Goal: Task Accomplishment & Management: Use online tool/utility

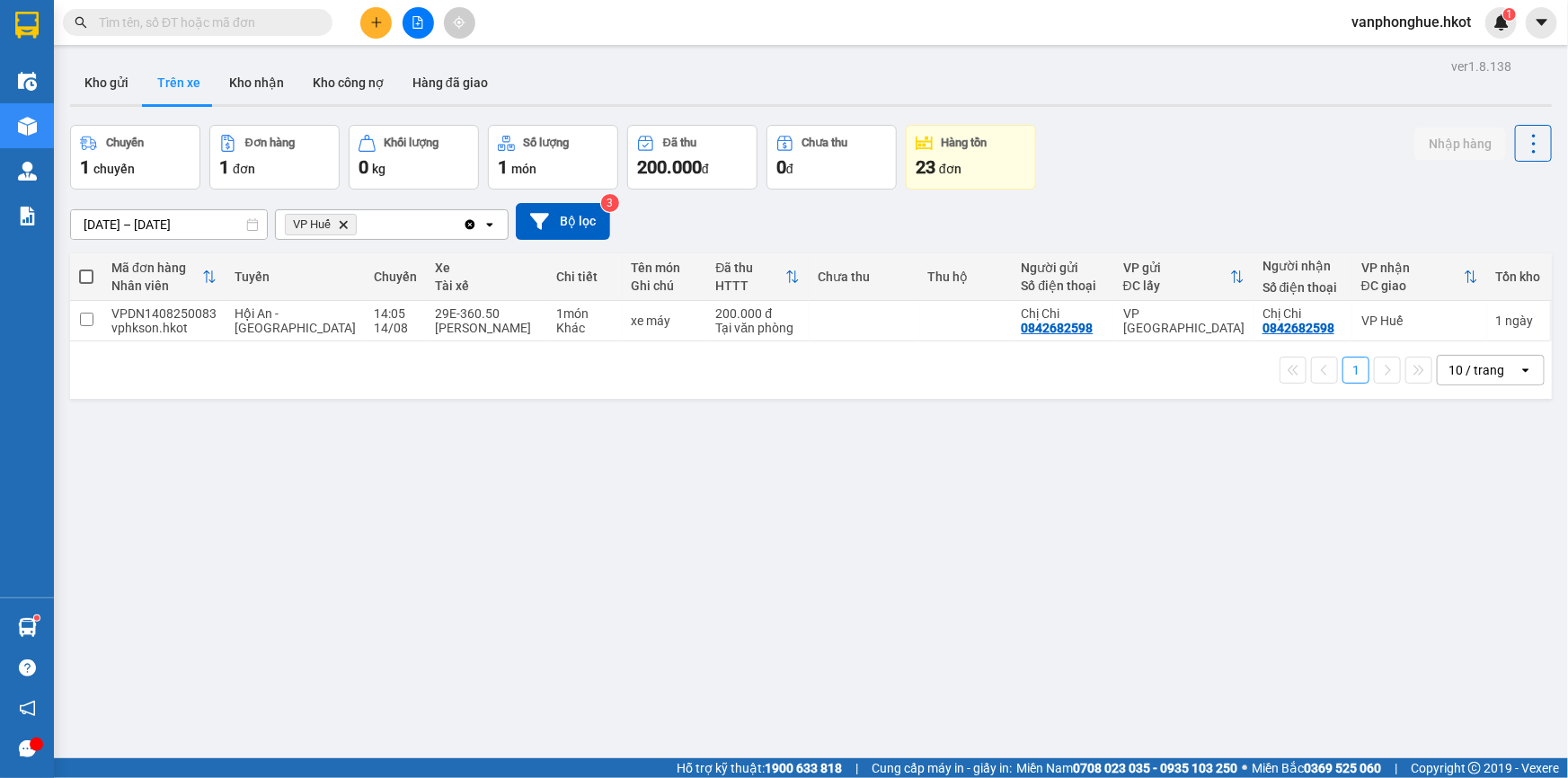
click at [343, 223] on icon "VP Huế, close by backspace" at bounding box center [343, 224] width 9 height 9
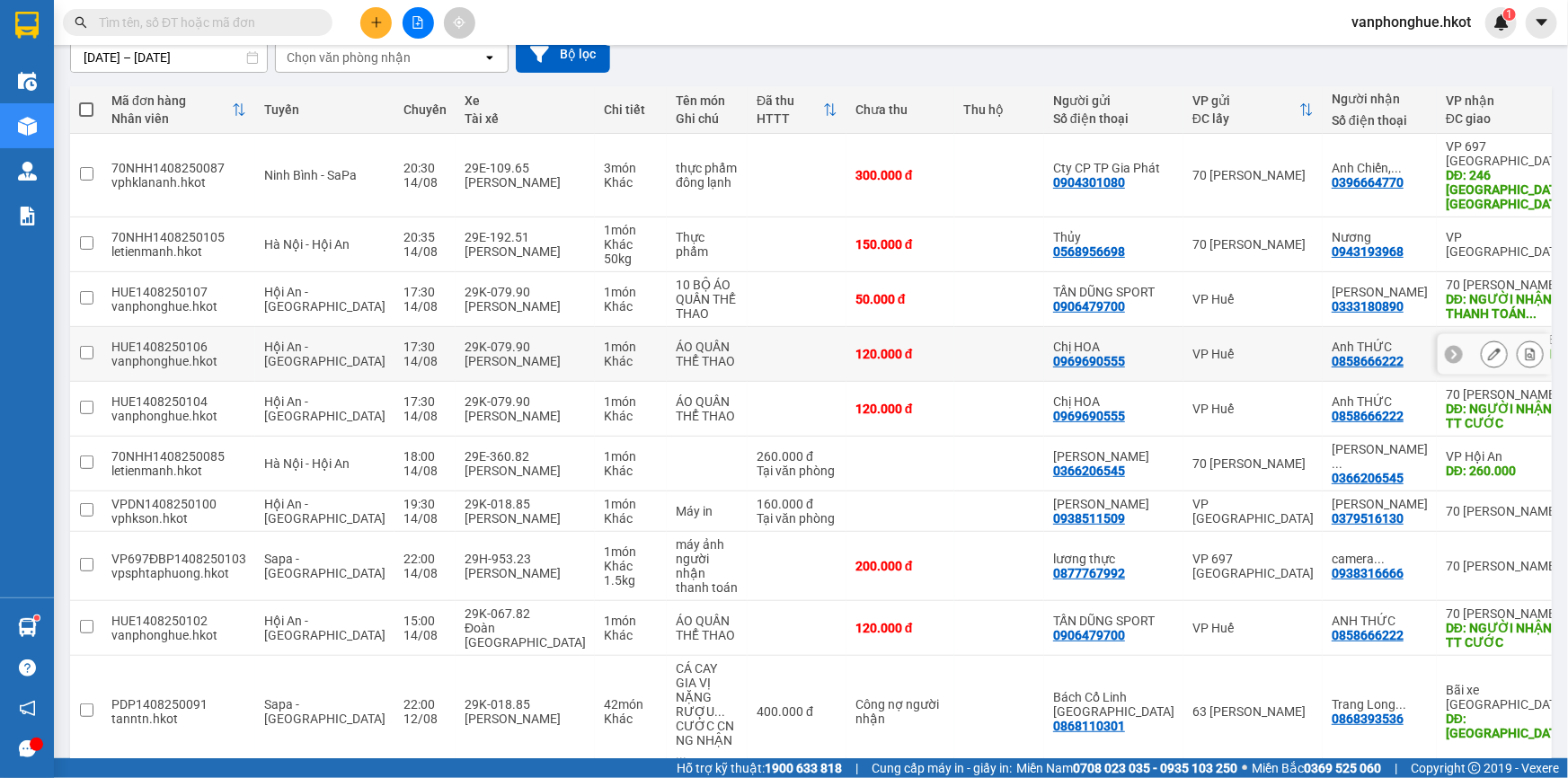
scroll to position [249, 0]
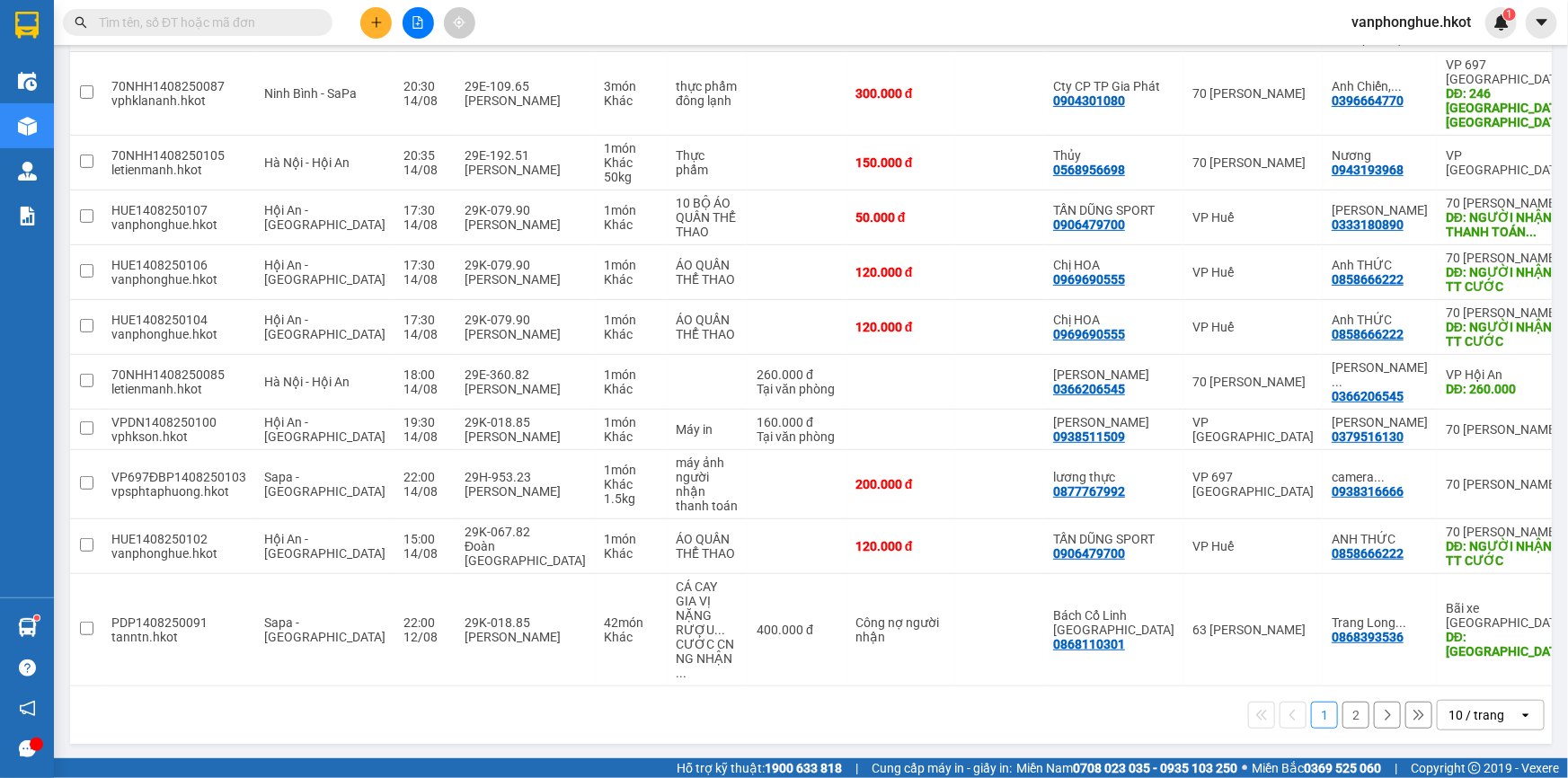
click at [1343, 710] on button "2" at bounding box center [1356, 715] width 27 height 27
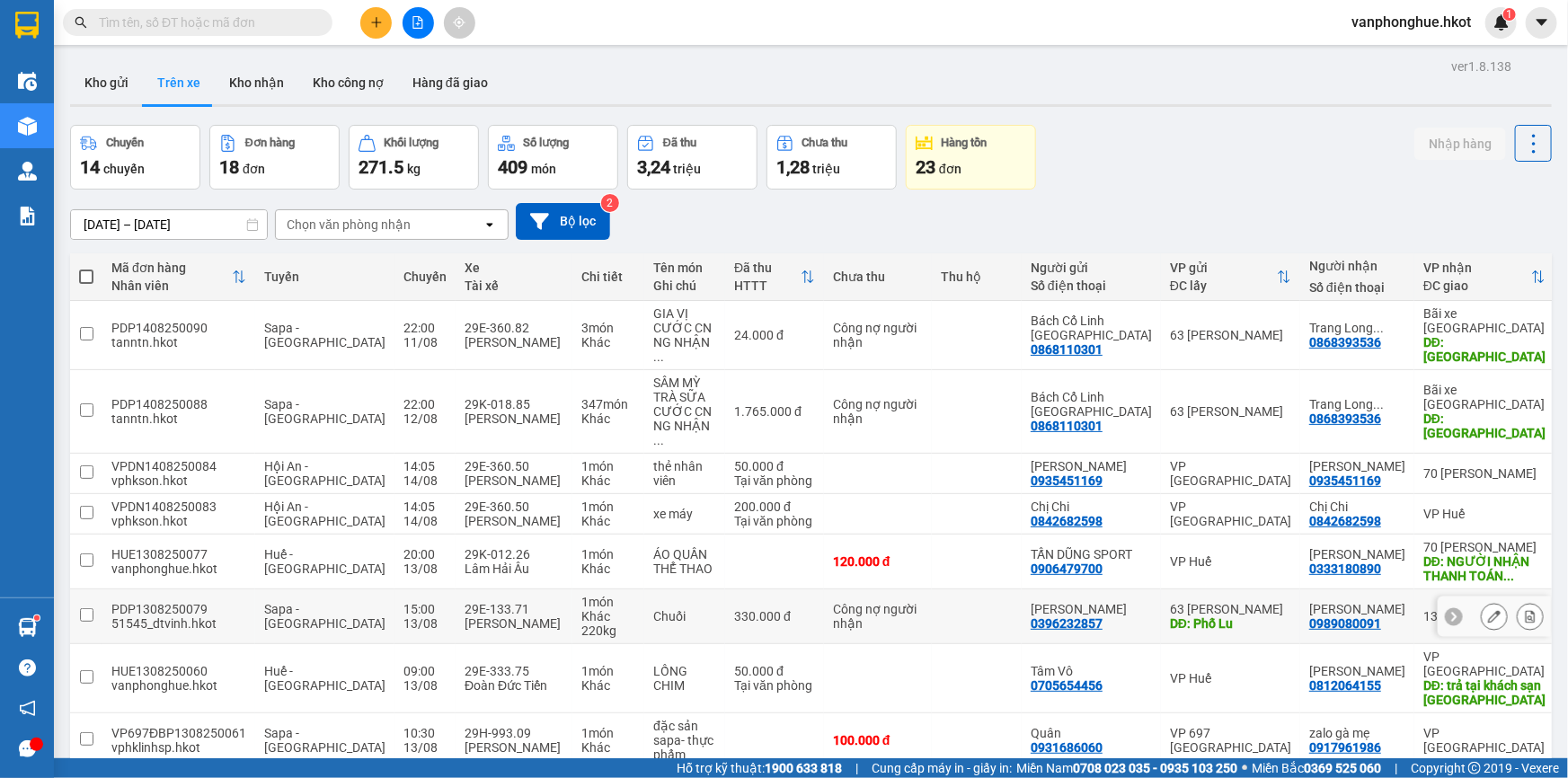
scroll to position [82, 0]
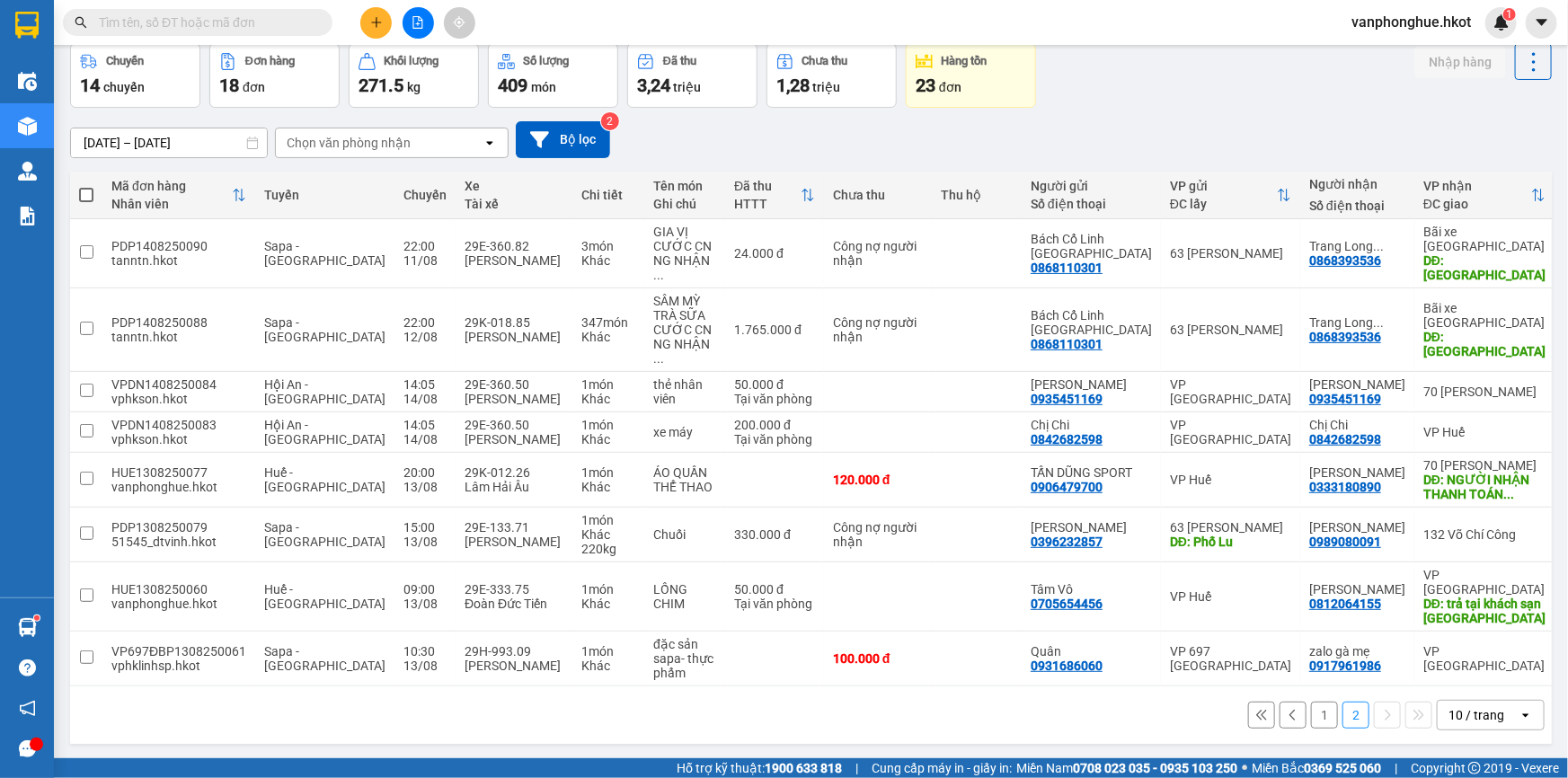
click at [1311, 702] on button "1" at bounding box center [1325, 715] width 27 height 27
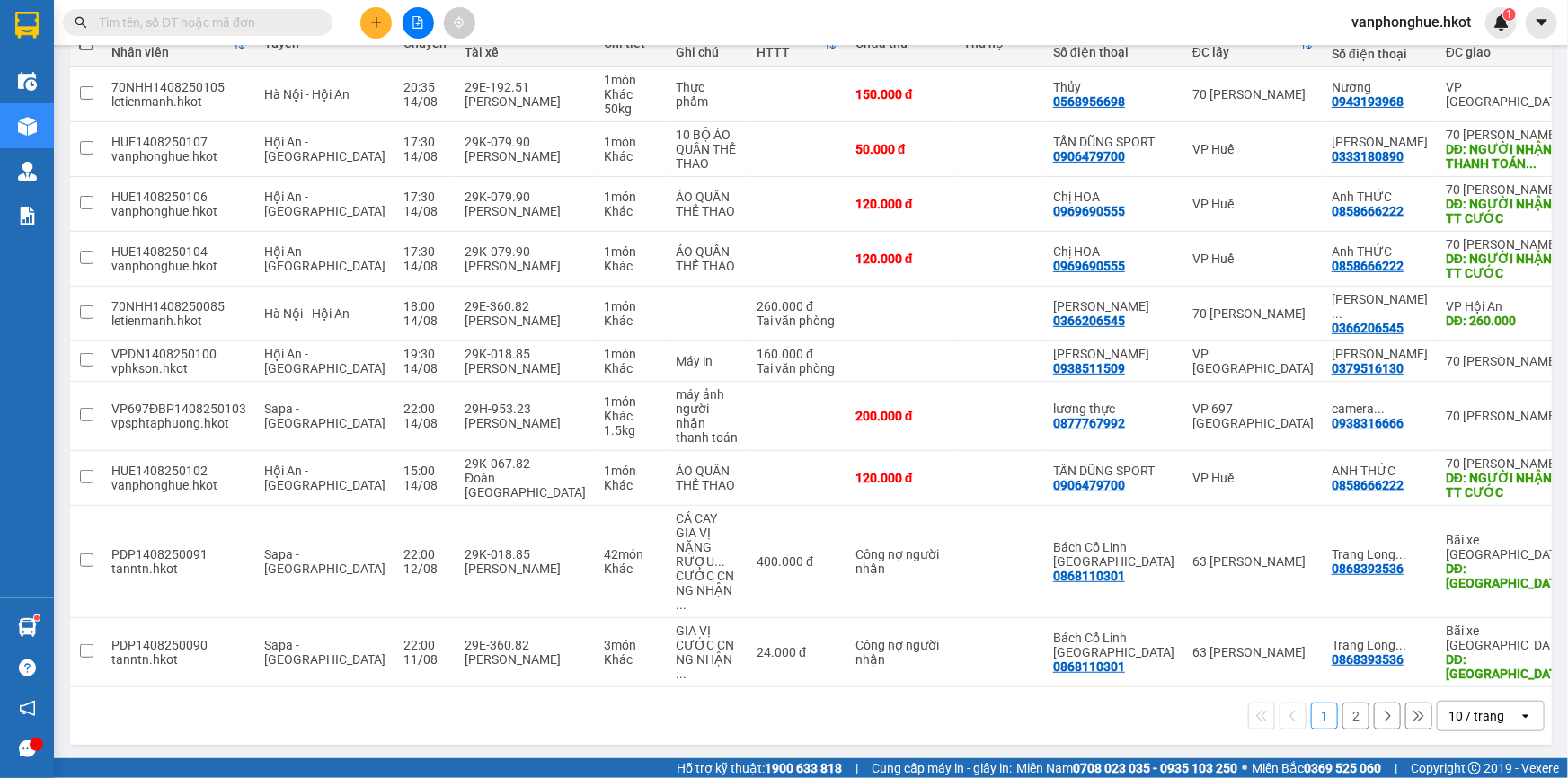
scroll to position [0, 0]
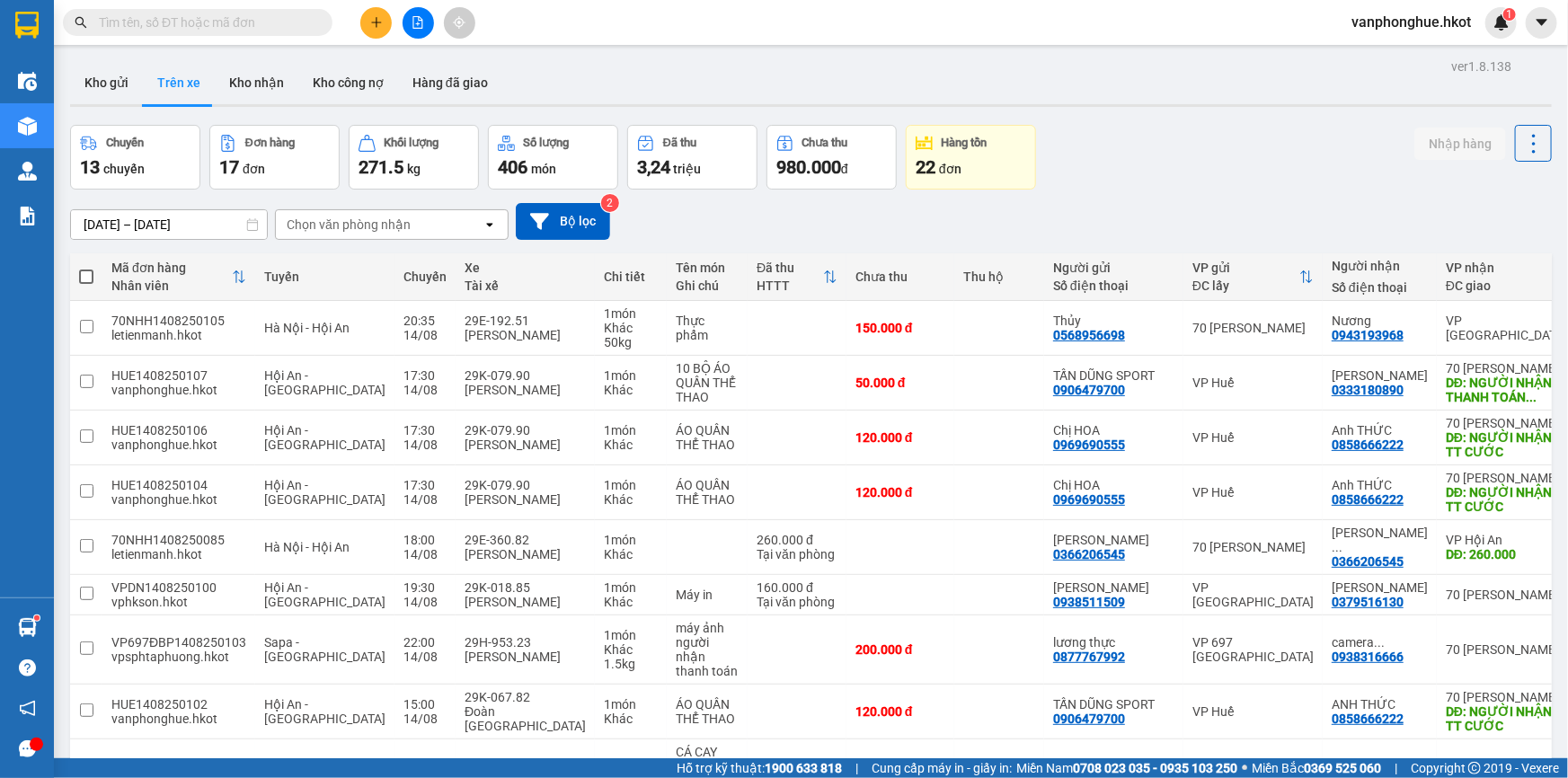
click at [374, 17] on icon "plus" at bounding box center [376, 22] width 12 height 12
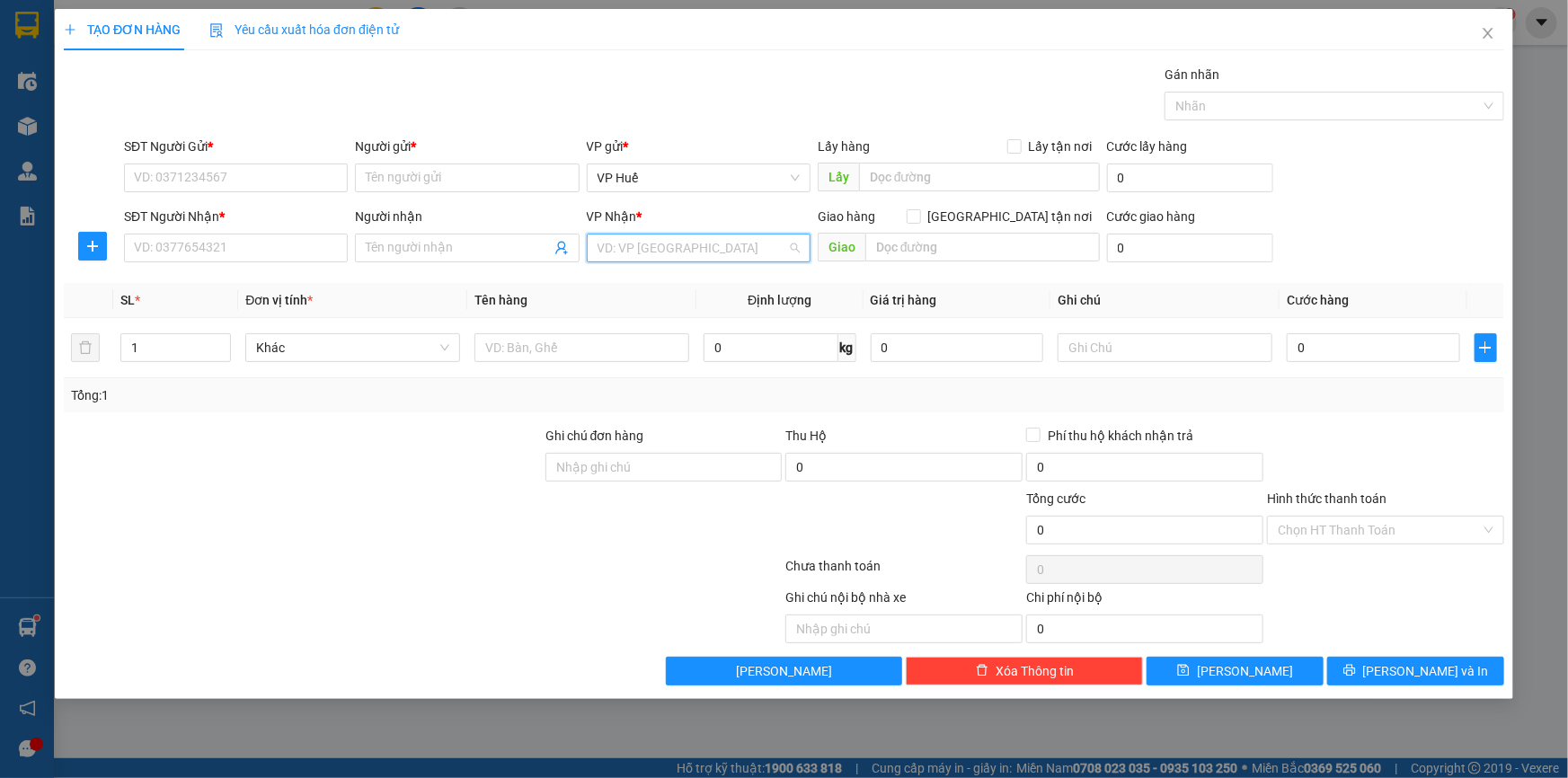
click at [774, 245] on input "search" at bounding box center [693, 248] width 190 height 27
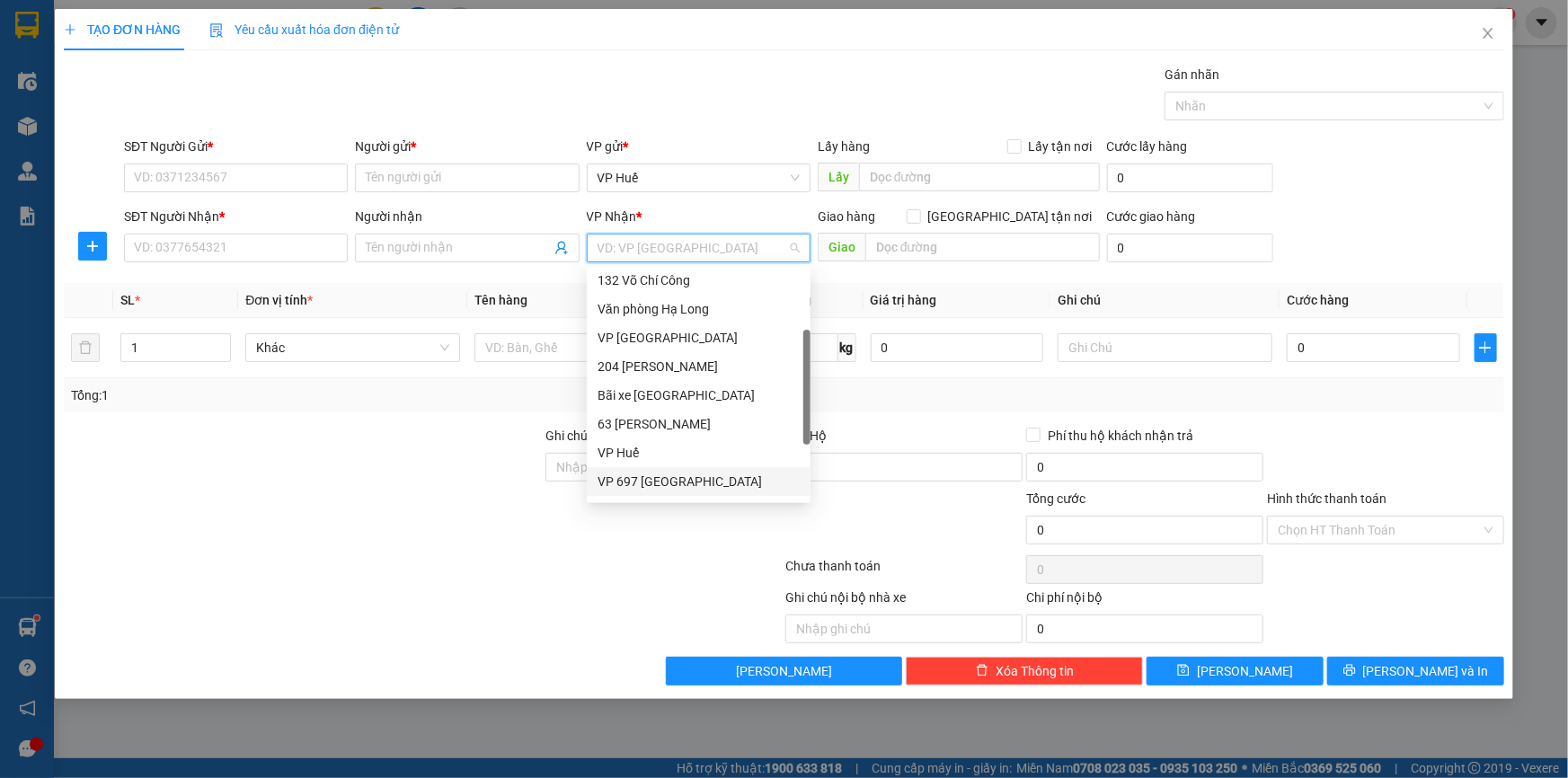
scroll to position [9, 0]
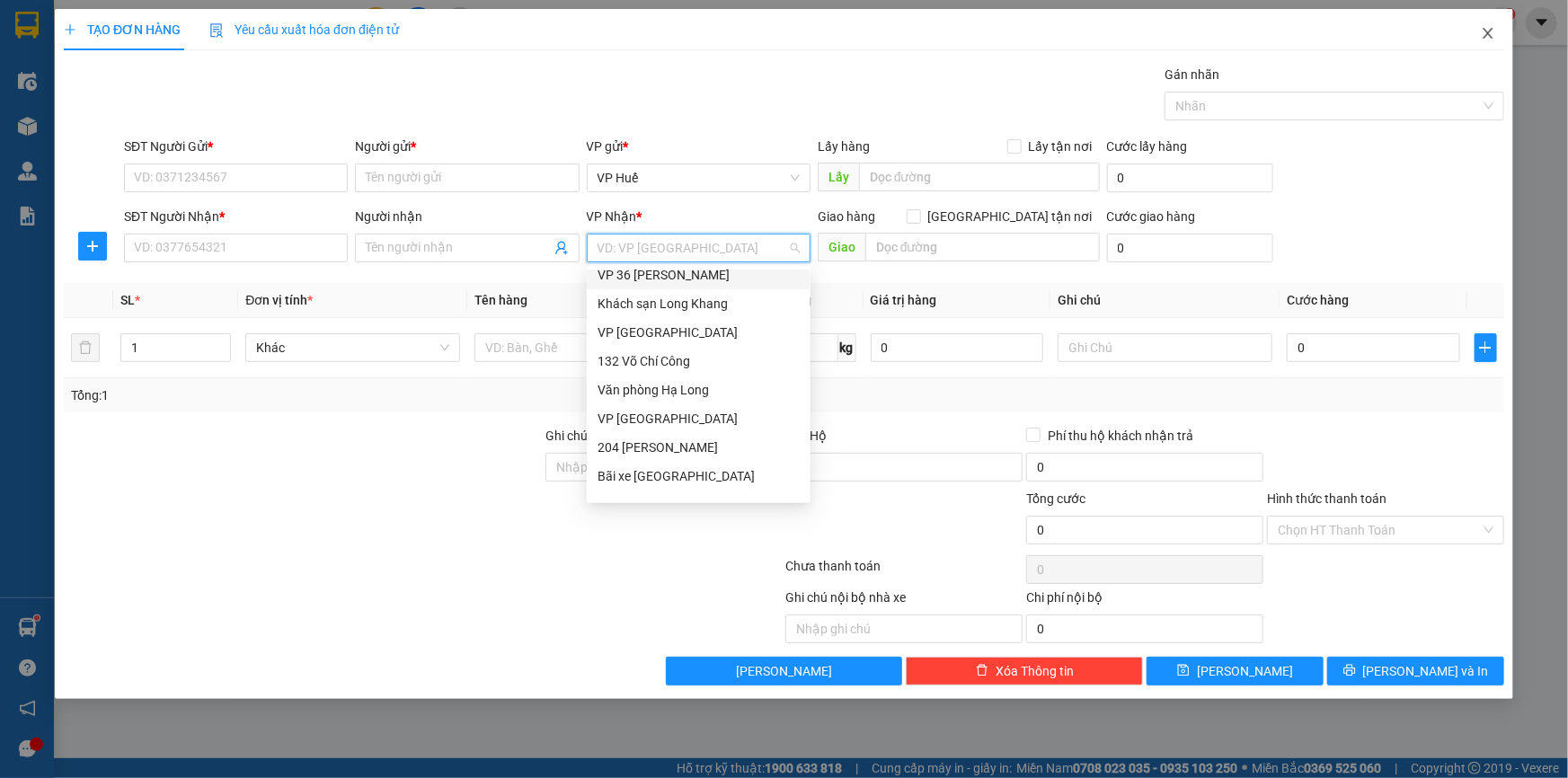
click at [1490, 30] on icon "close" at bounding box center [1487, 32] width 14 height 14
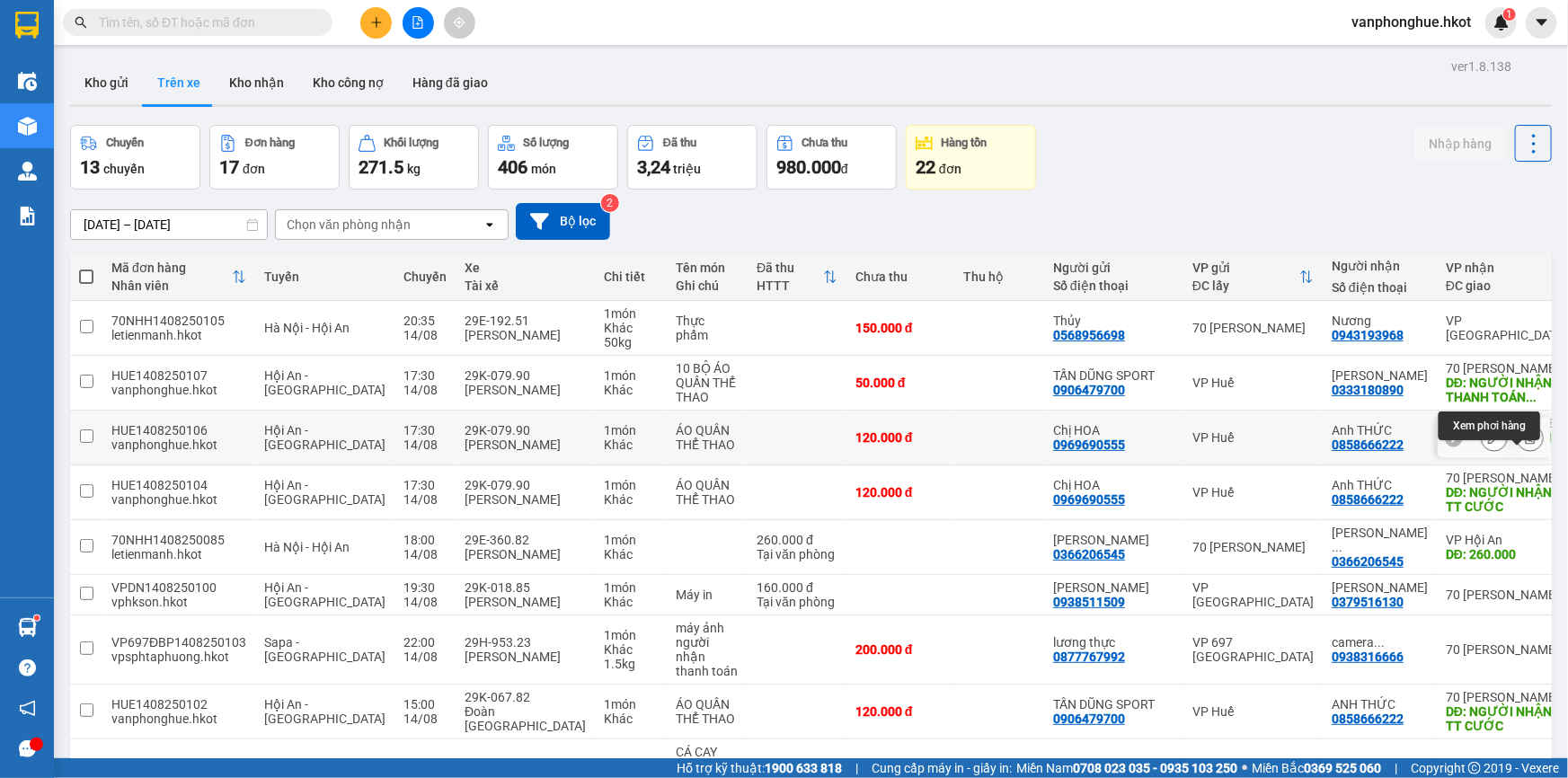
click at [1524, 444] on icon at bounding box center [1530, 437] width 12 height 12
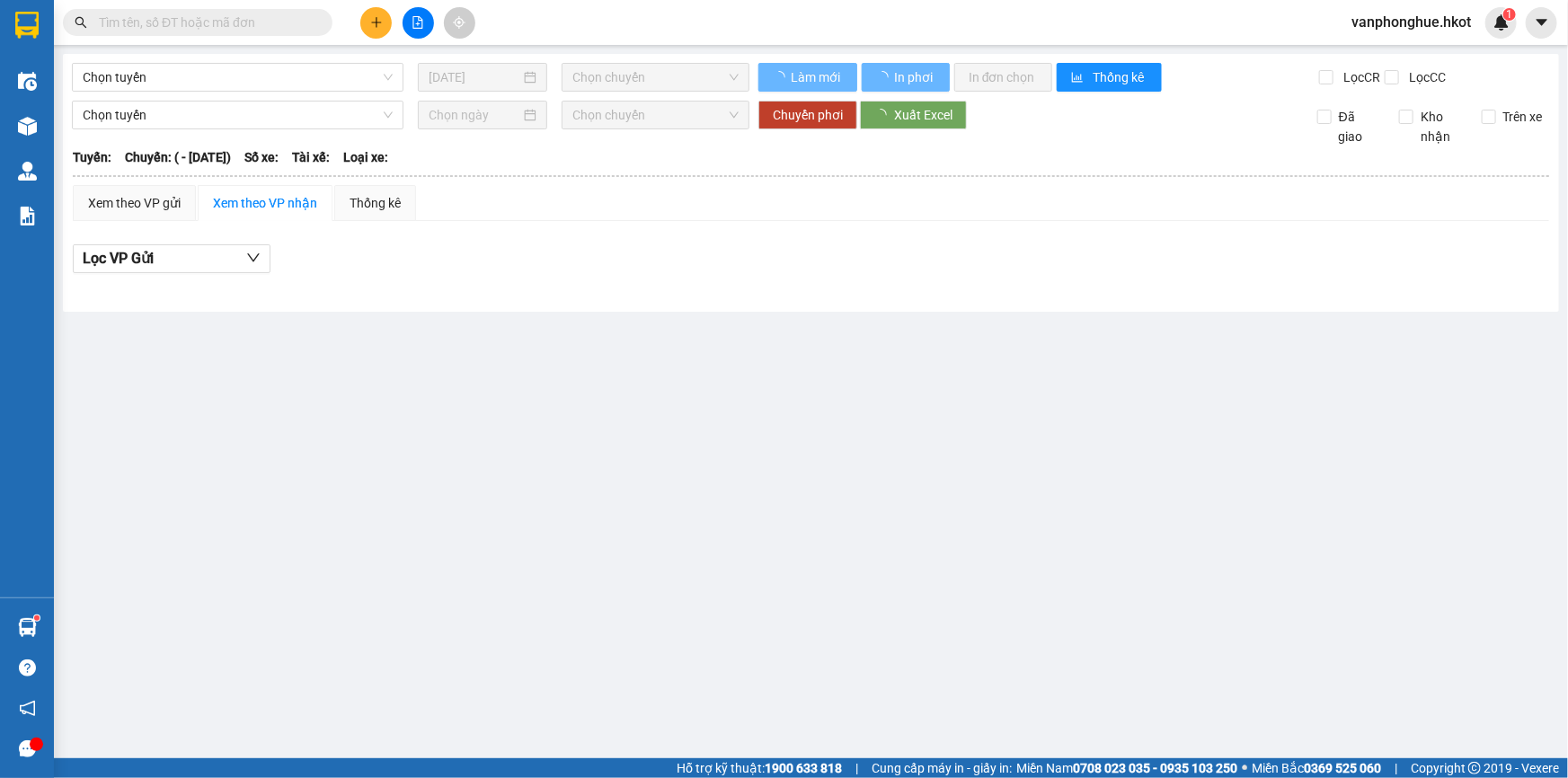
type input "[DATE]"
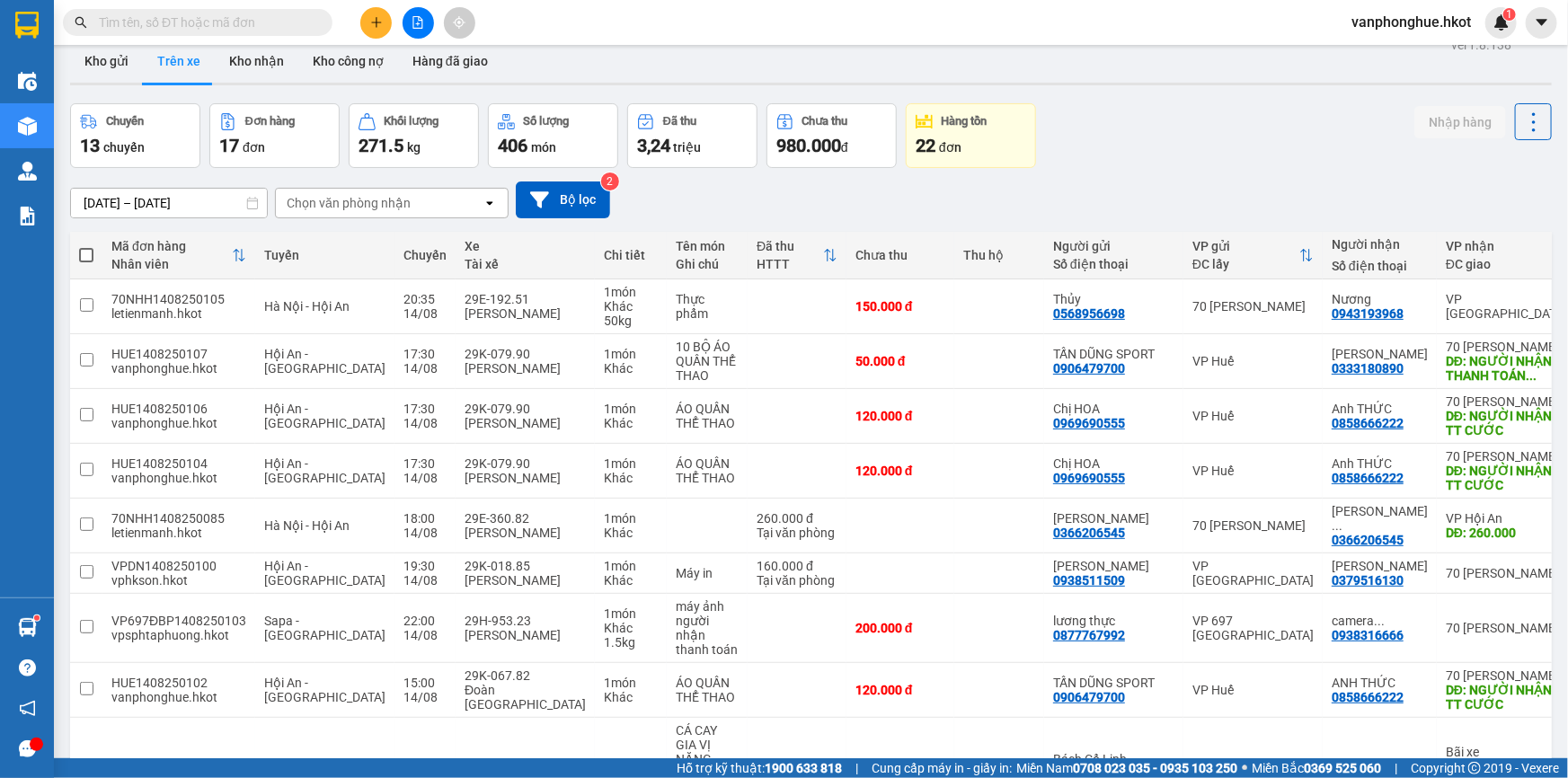
scroll to position [24, 0]
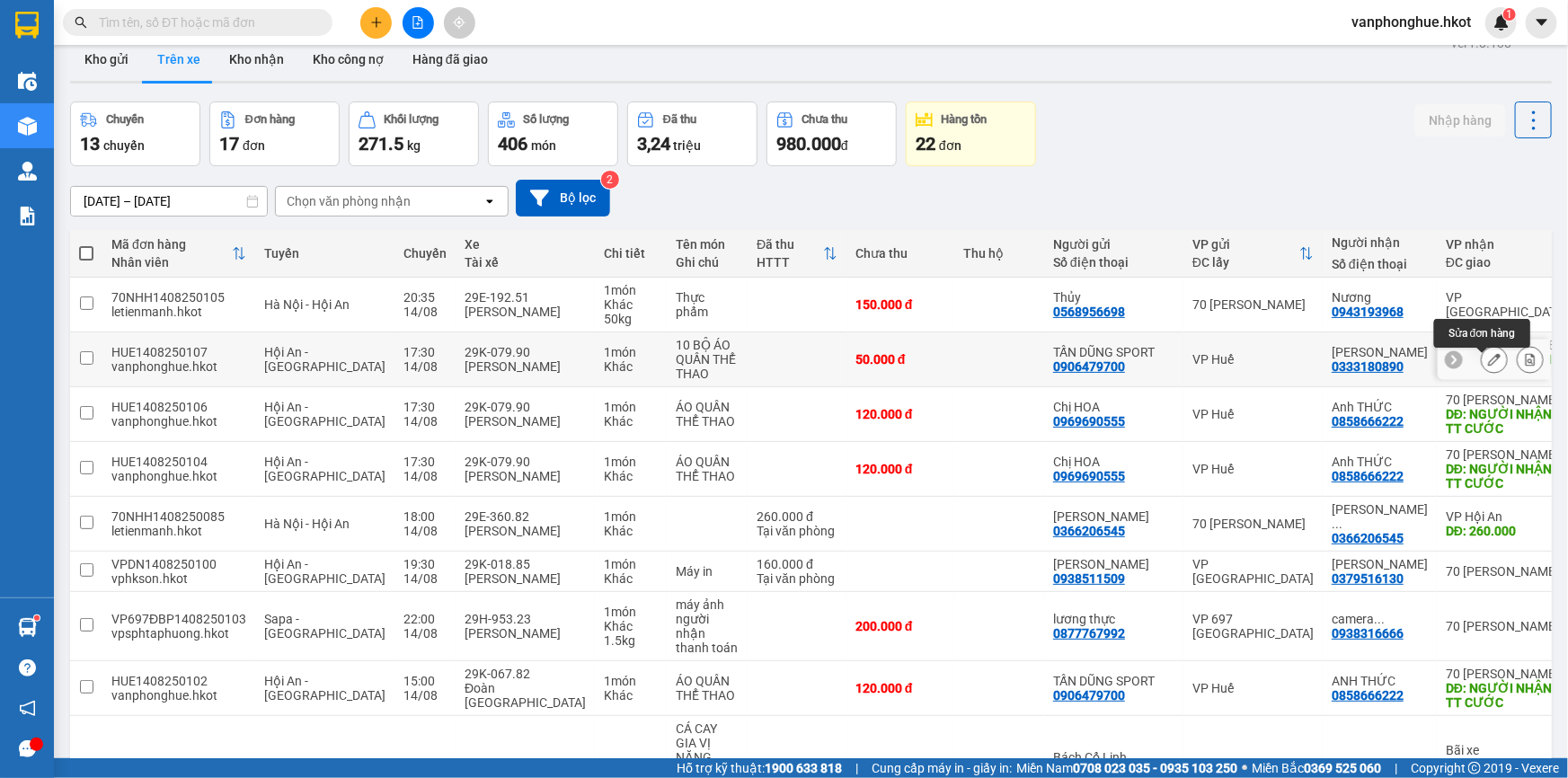
click at [1488, 361] on icon at bounding box center [1494, 359] width 12 height 12
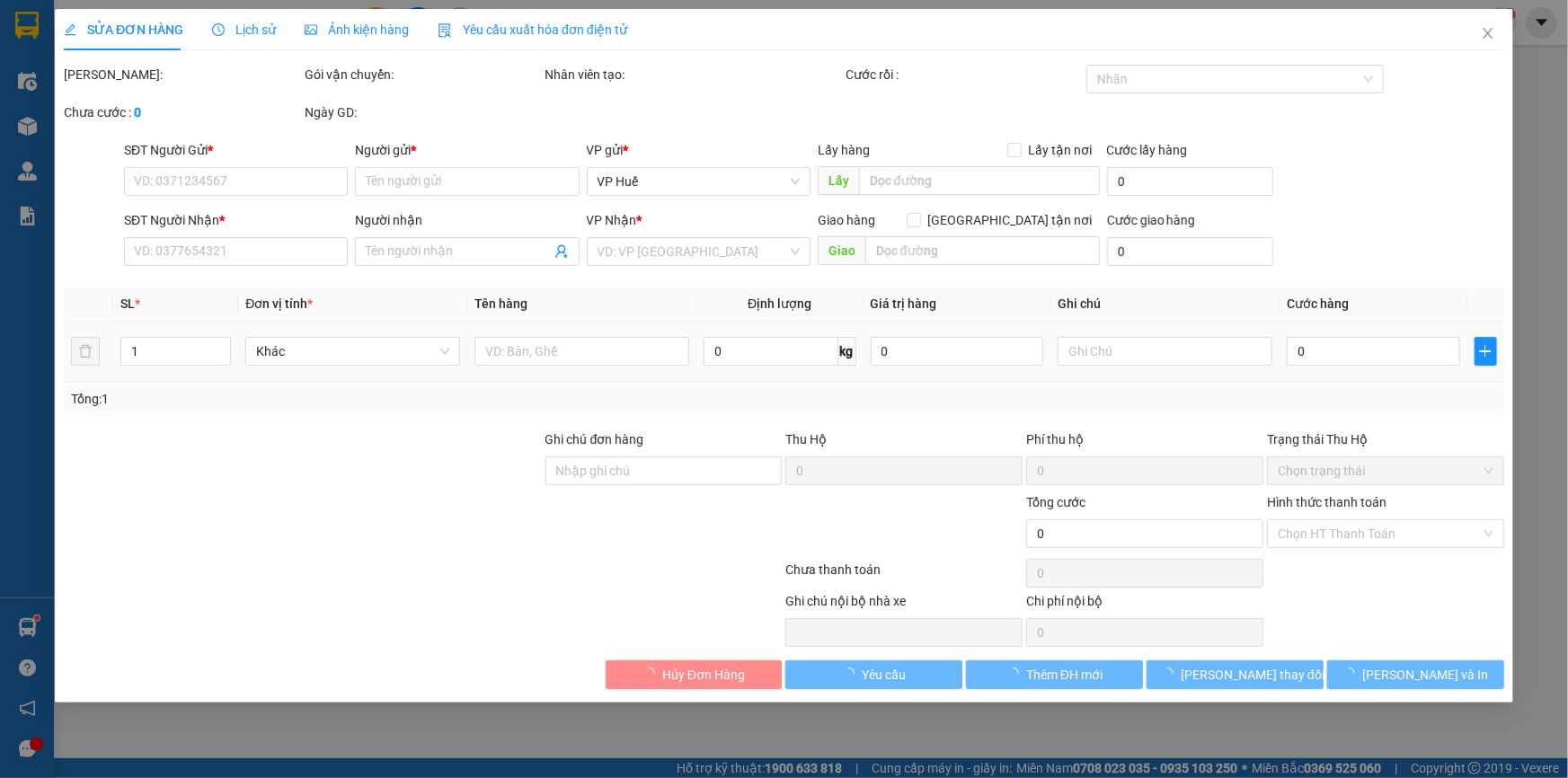
type input "0906479700"
type input "TẤN DŨNG SPORT"
type input "0333180890"
type input "[PERSON_NAME]"
type input "NGƯỜI NHẬN THANH TOÁN CƯỚC"
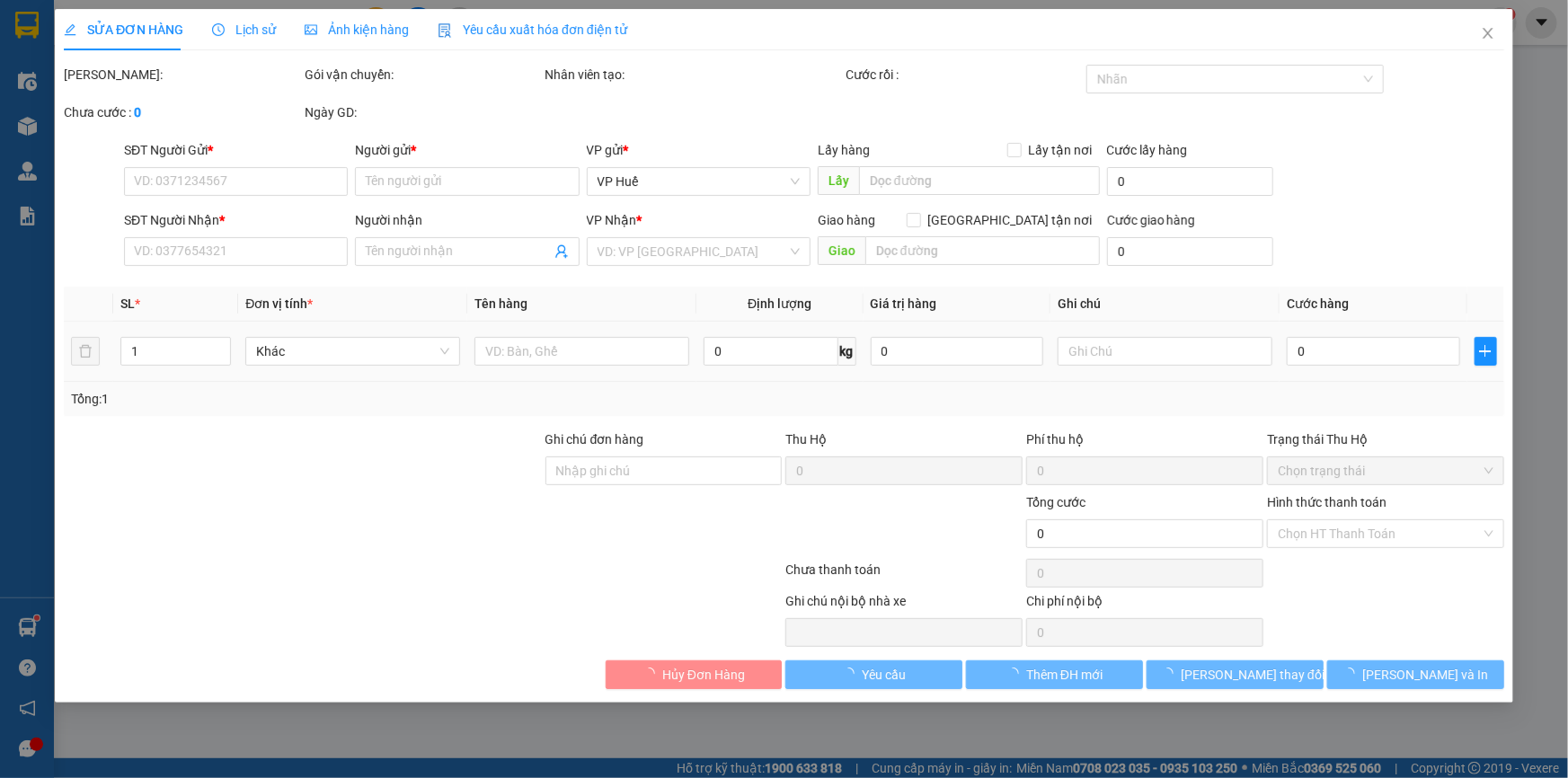
type input "50.000"
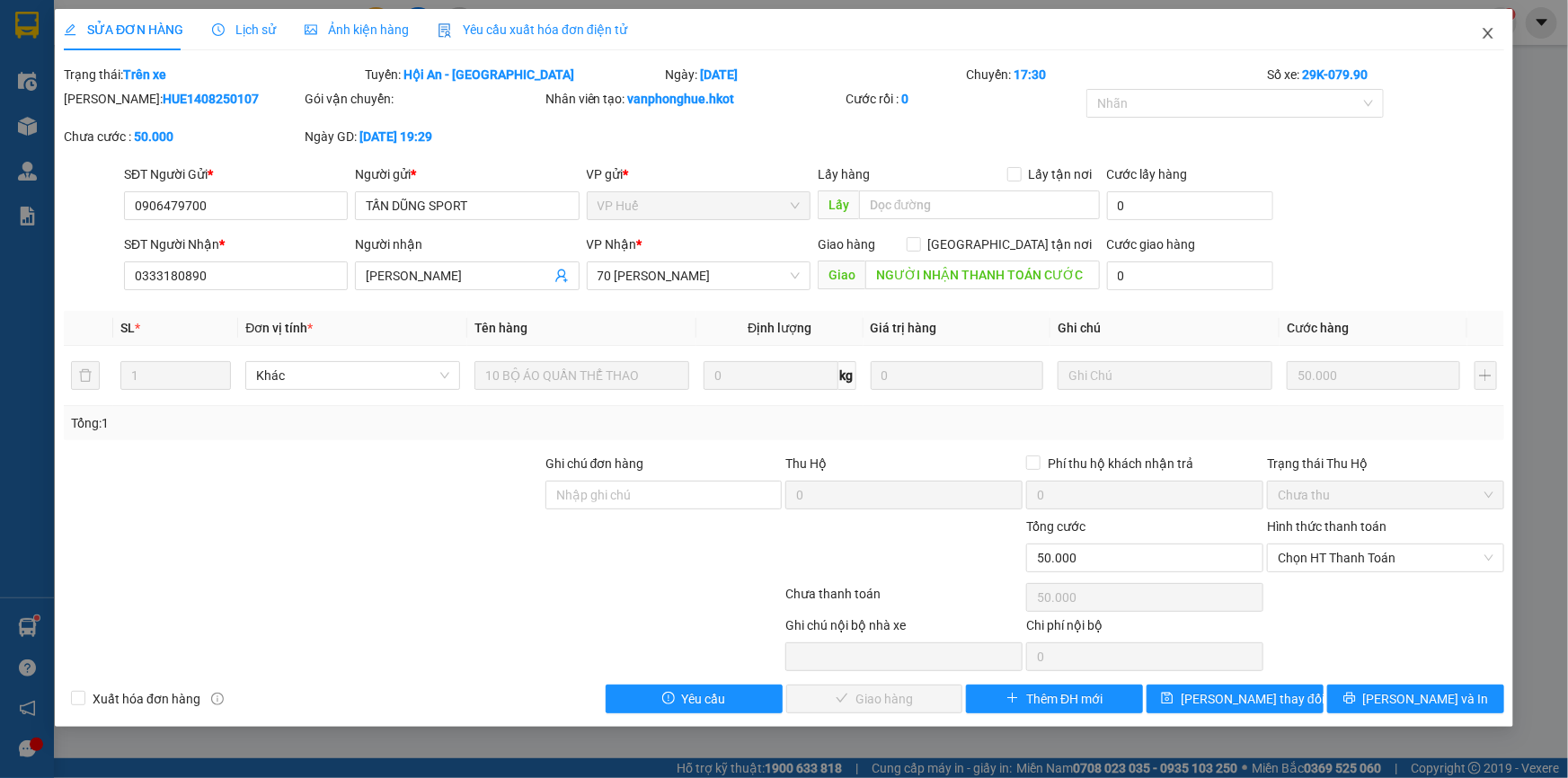
click at [1487, 41] on icon "close" at bounding box center [1487, 32] width 14 height 14
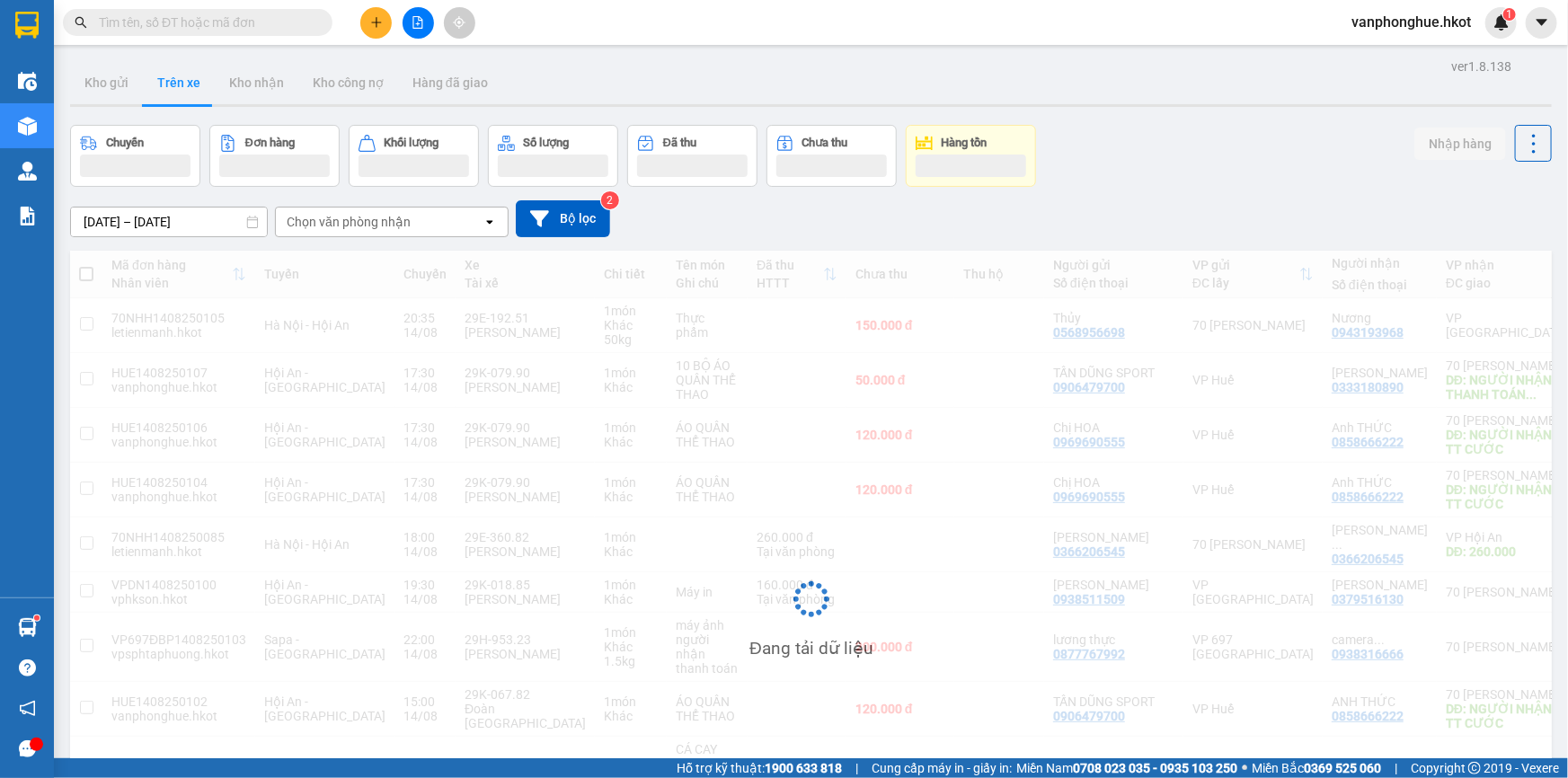
click at [1196, 122] on div "ver 1.8.138 Kho gửi Trên xe Kho nhận Kho công nợ Hàng đã giao Chuyến Đơn hàng K…" at bounding box center [811, 519] width 1496 height 929
